Goal: Task Accomplishment & Management: Use online tool/utility

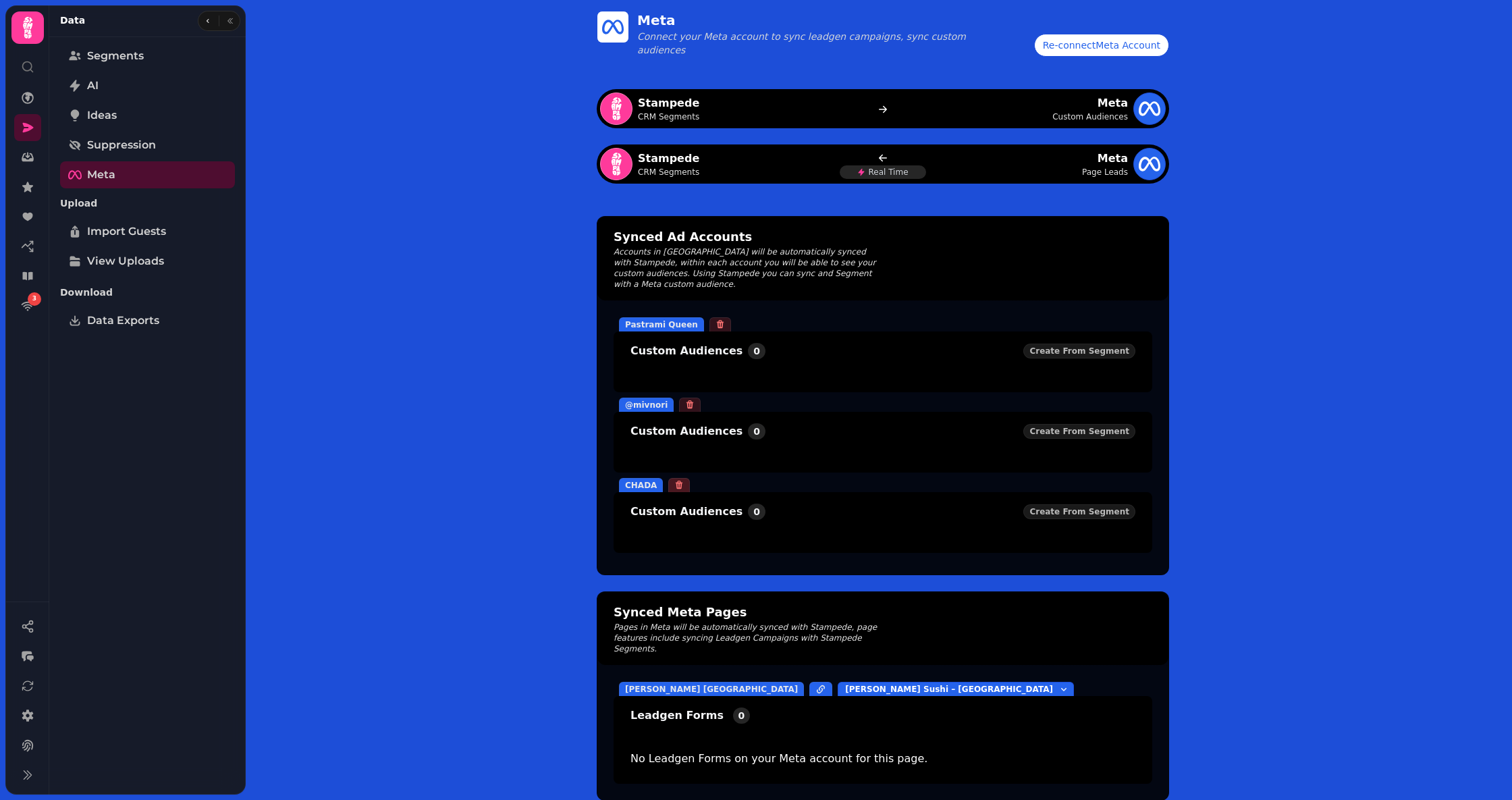
click at [675, 480] on icon at bounding box center [679, 485] width 9 height 9
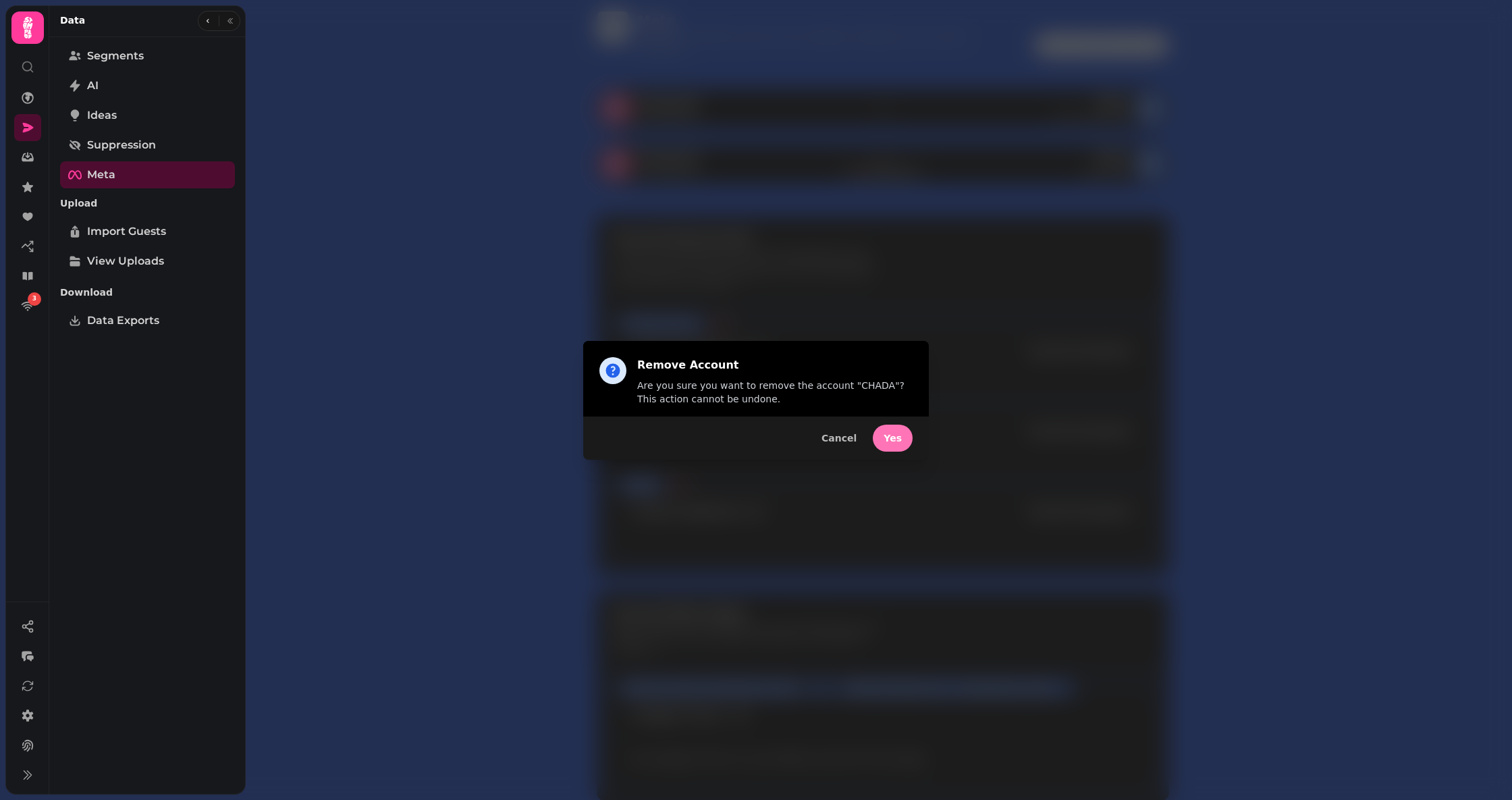
click at [894, 436] on span "Yes" at bounding box center [893, 438] width 19 height 9
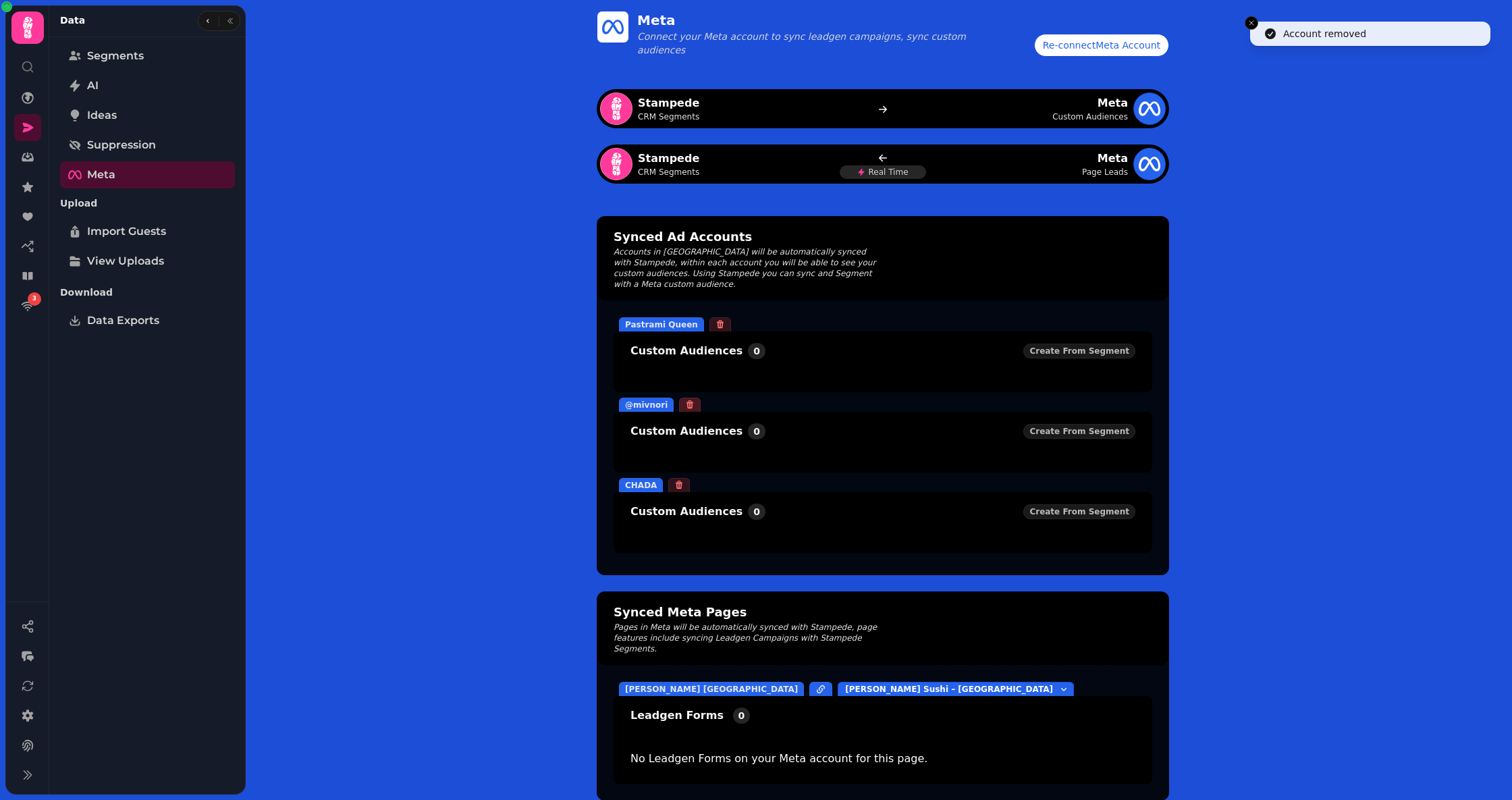
click at [686, 400] on icon at bounding box center [690, 404] width 9 height 9
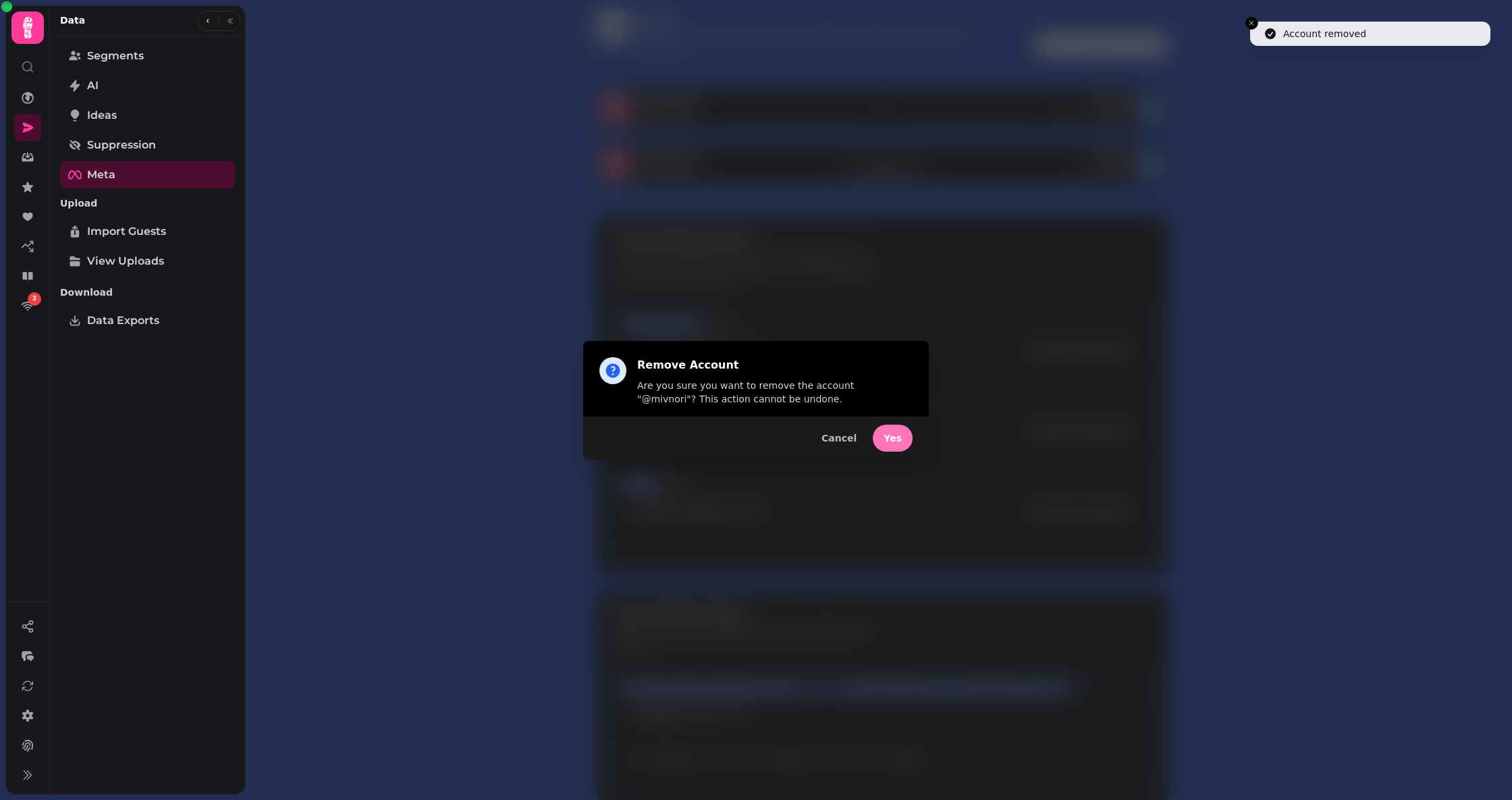
click at [893, 440] on span "Yes" at bounding box center [893, 438] width 19 height 9
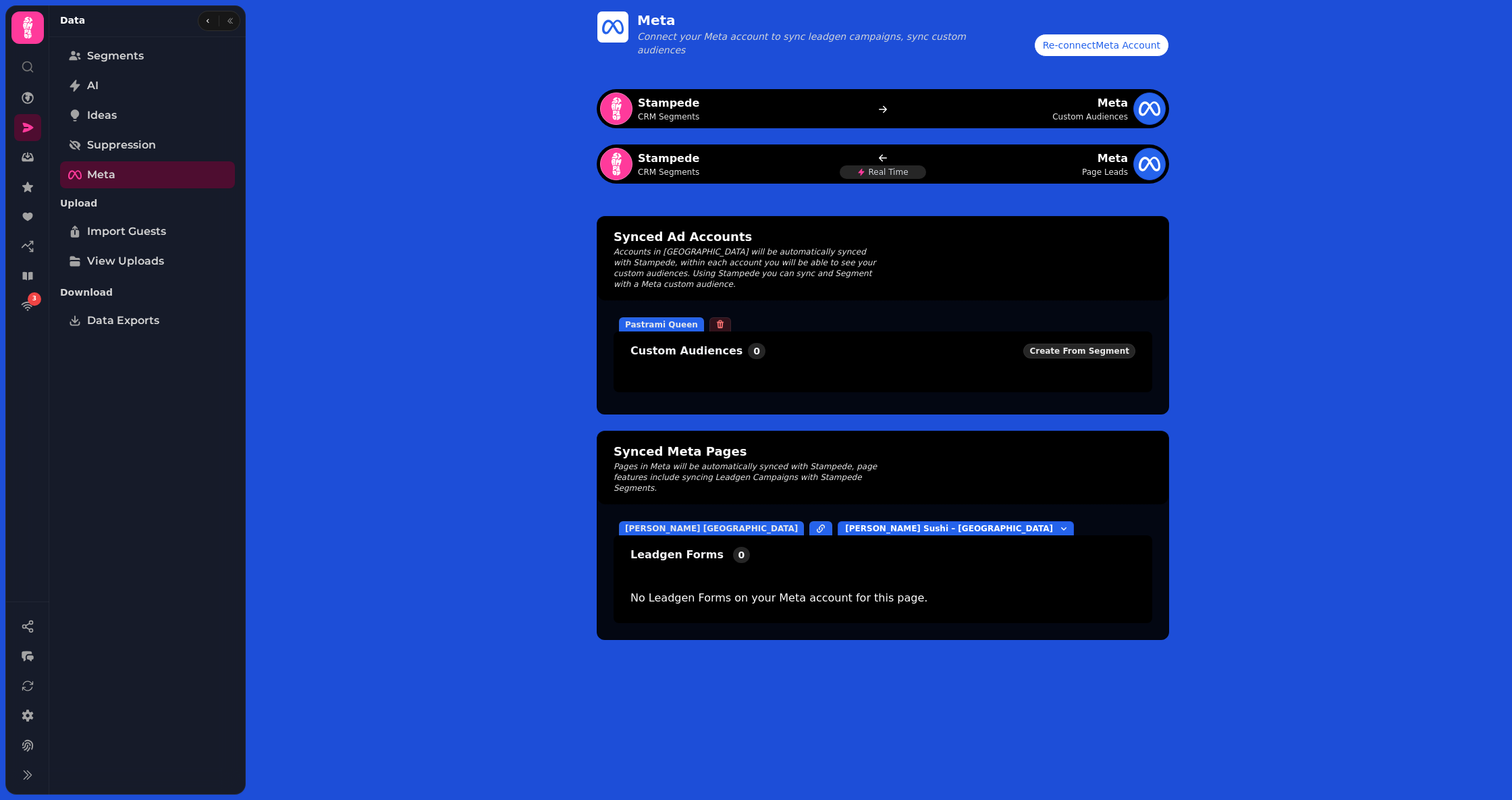
click at [1108, 347] on span "Create From Segment" at bounding box center [1079, 351] width 100 height 8
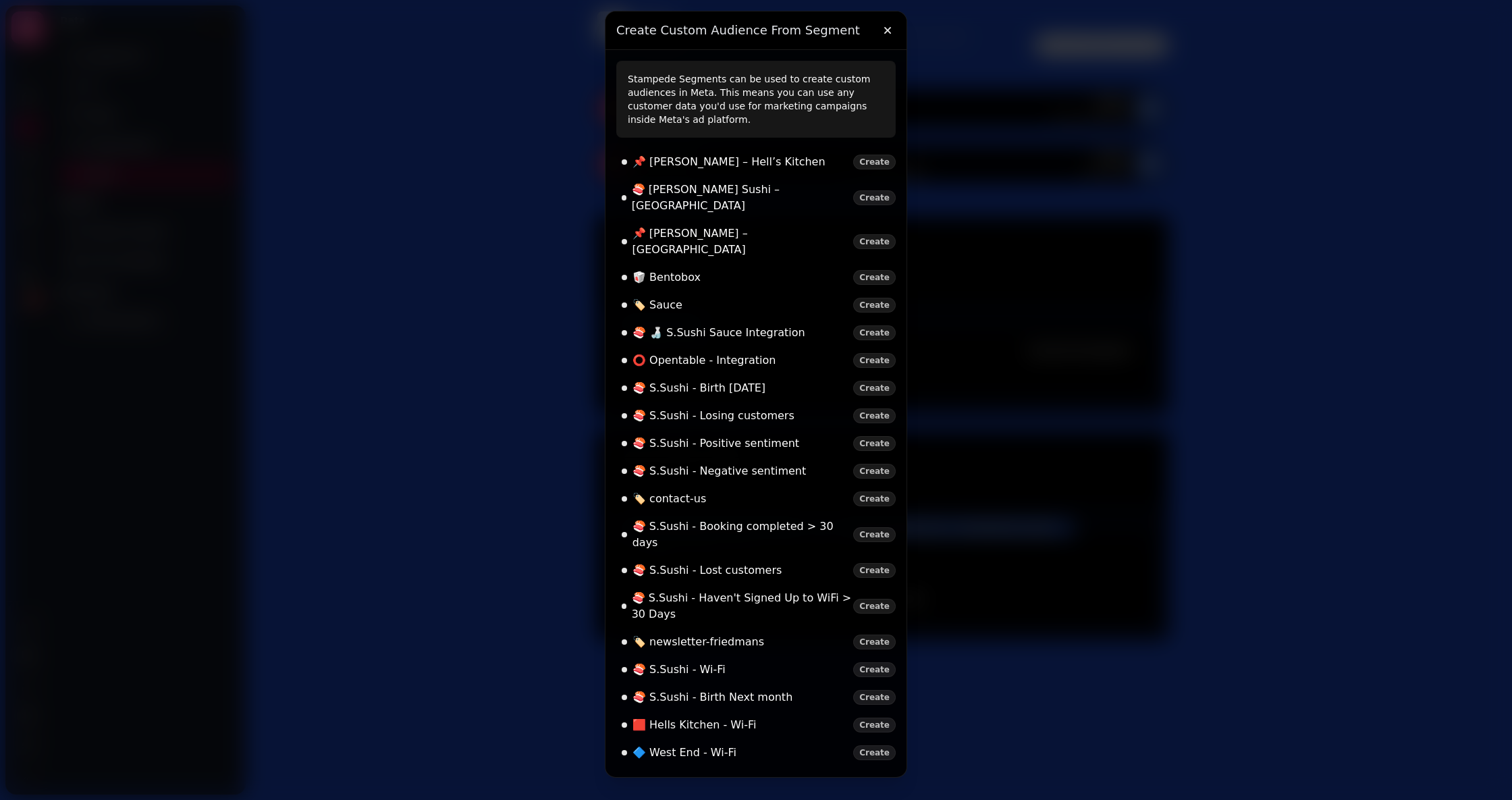
click at [1172, 199] on div at bounding box center [756, 400] width 1512 height 800
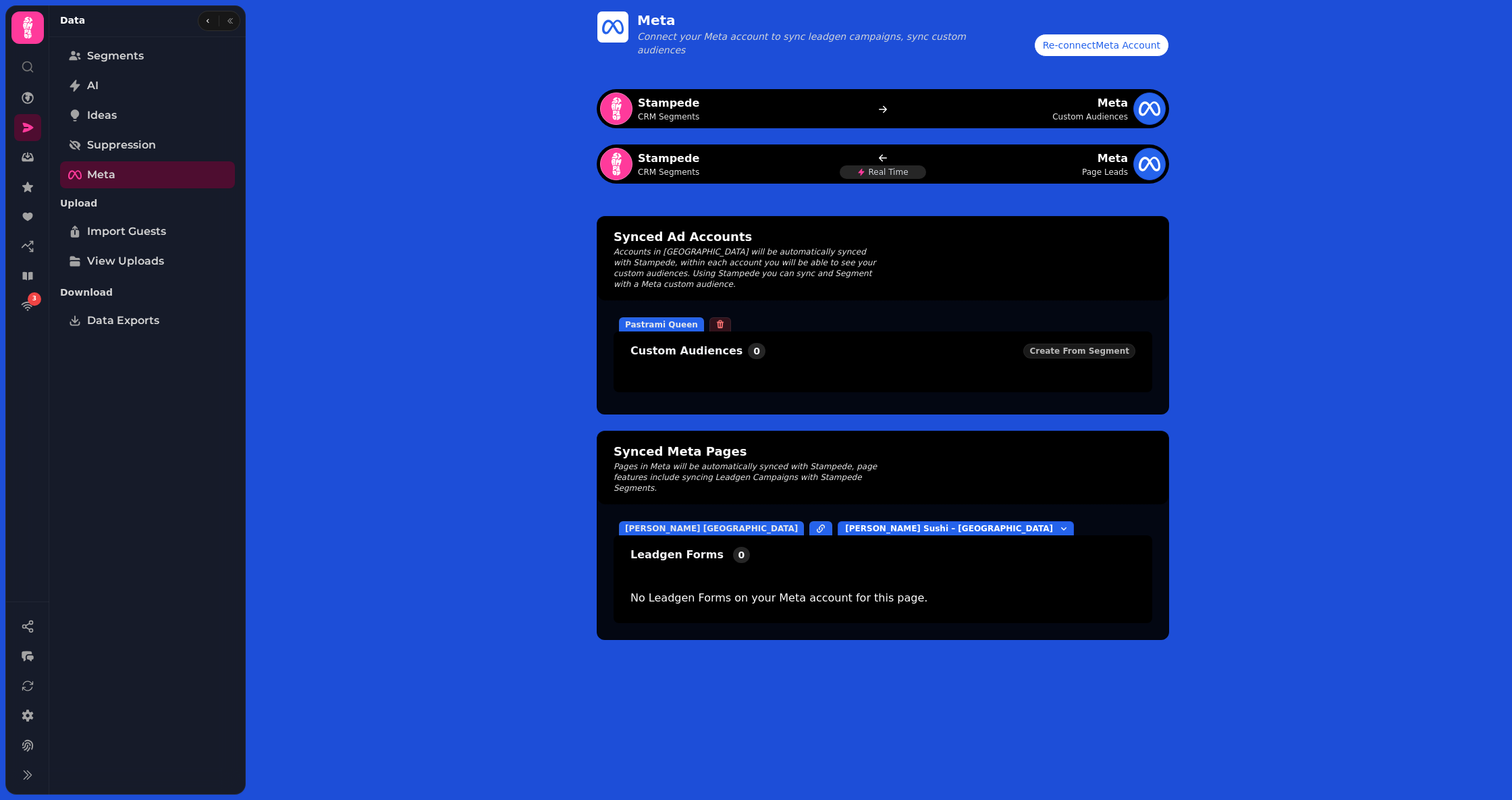
click at [1137, 49] on div "Re-connect Meta Account" at bounding box center [1102, 45] width 118 height 13
